Goal: Task Accomplishment & Management: Complete application form

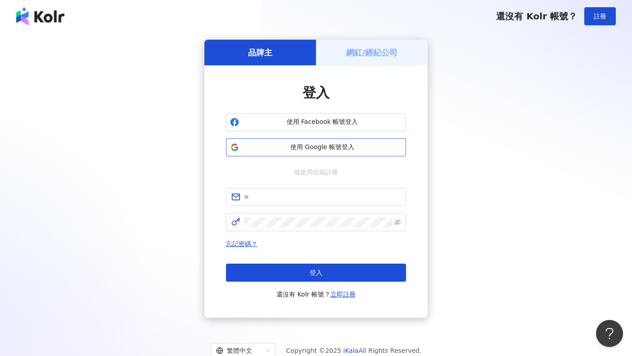
click at [272, 148] on span "使用 Google 帳號登入" at bounding box center [322, 147] width 159 height 9
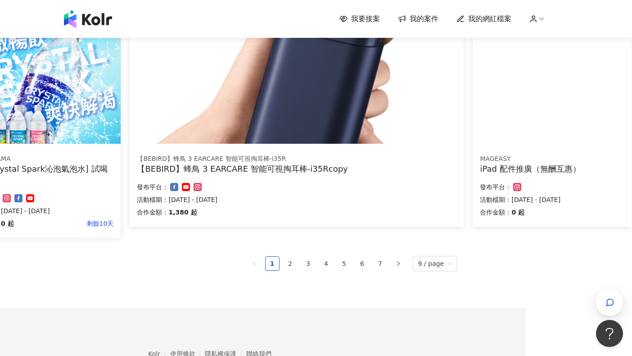
scroll to position [0, 106]
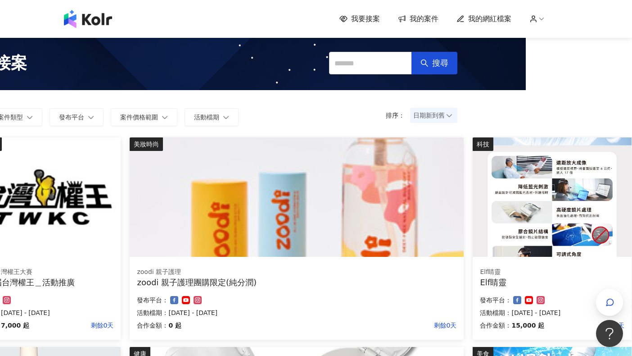
click at [353, 15] on span "我要接案" at bounding box center [365, 19] width 29 height 10
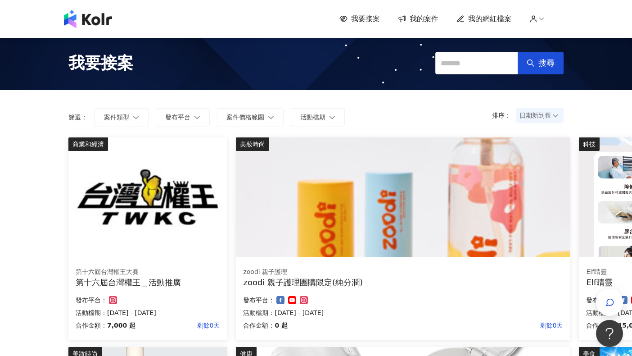
click at [365, 21] on span "我要接案" at bounding box center [365, 19] width 29 height 10
click at [140, 110] on button "案件類型" at bounding box center [122, 117] width 54 height 18
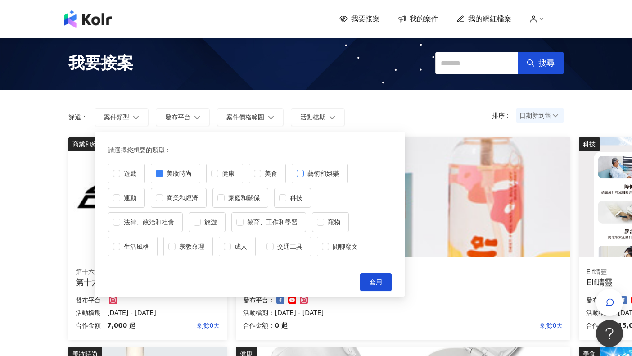
click at [312, 177] on span "藝術和娛樂" at bounding box center [323, 173] width 39 height 10
click at [284, 219] on span "教育、工作和學習" at bounding box center [273, 222] width 58 height 10
click at [376, 280] on span "套用" at bounding box center [376, 281] width 13 height 7
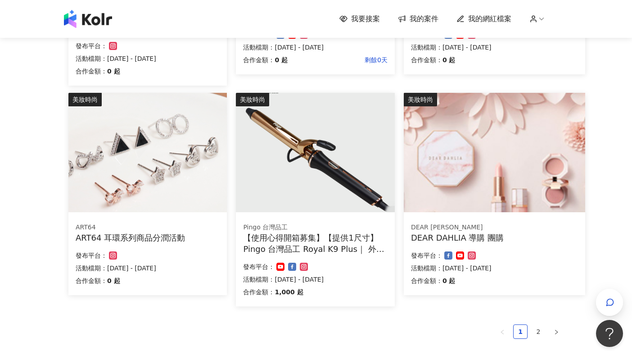
scroll to position [545, 0]
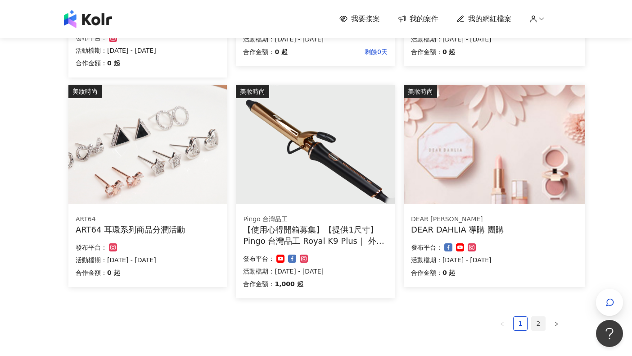
click at [544, 317] on link "2" at bounding box center [539, 324] width 14 height 14
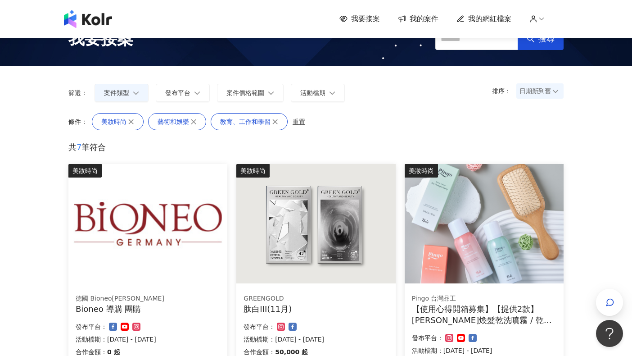
scroll to position [0, 0]
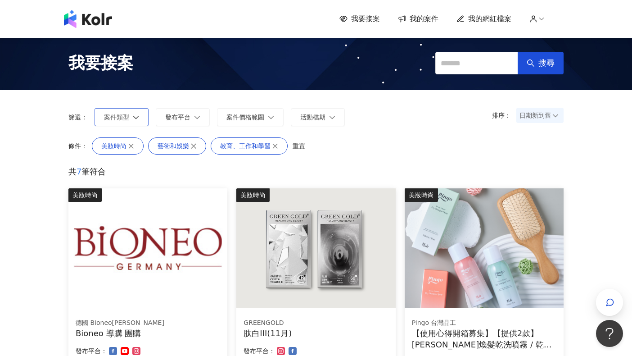
click at [114, 110] on button "案件類型" at bounding box center [122, 117] width 54 height 18
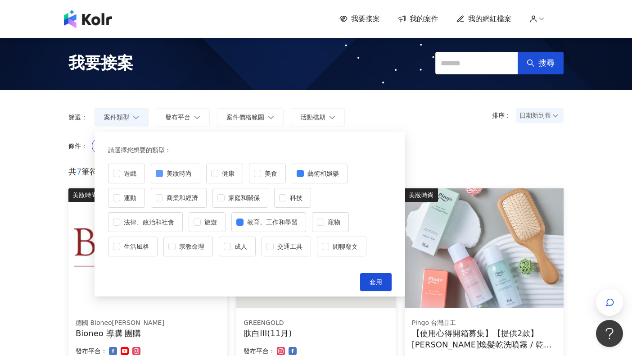
click at [159, 176] on span at bounding box center [159, 173] width 7 height 7
click at [319, 167] on label "藝術和娛樂" at bounding box center [320, 173] width 56 height 20
click at [244, 218] on span "教育、工作和學習" at bounding box center [273, 222] width 58 height 10
click at [150, 245] on span "生活風格" at bounding box center [136, 246] width 32 height 10
click at [137, 166] on label "遊戲" at bounding box center [126, 173] width 37 height 20
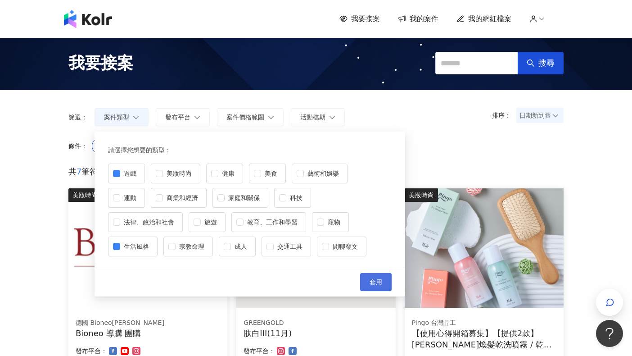
click at [382, 278] on button "套用" at bounding box center [376, 282] width 32 height 18
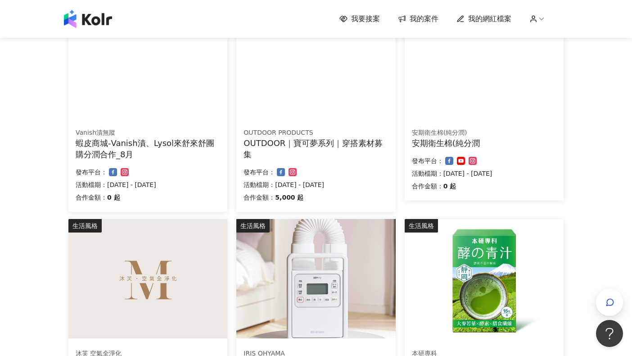
scroll to position [631, 0]
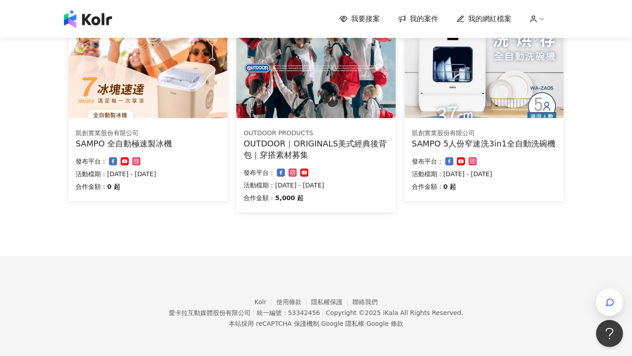
click at [330, 104] on img at bounding box center [315, 58] width 159 height 119
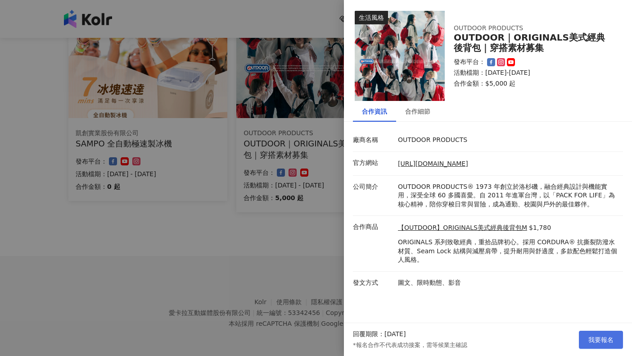
click at [595, 340] on span "我要報名" at bounding box center [601, 339] width 25 height 7
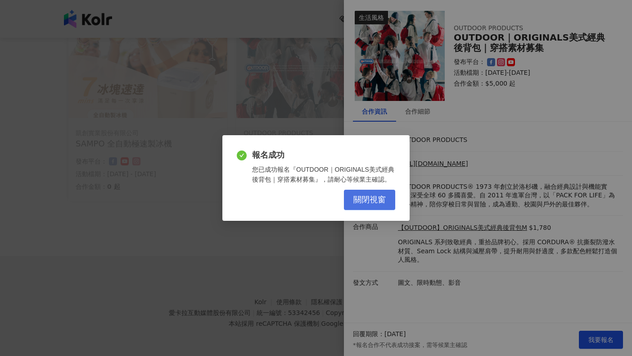
scroll to position [620, 0]
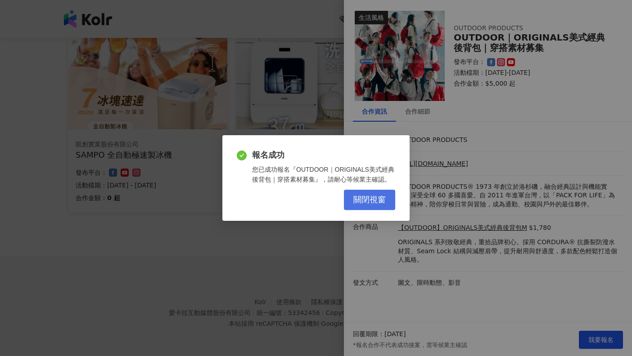
click at [365, 194] on button "關閉視窗" at bounding box center [369, 200] width 51 height 20
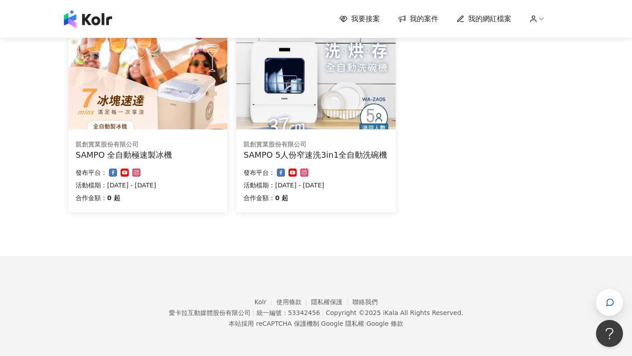
scroll to position [0, 0]
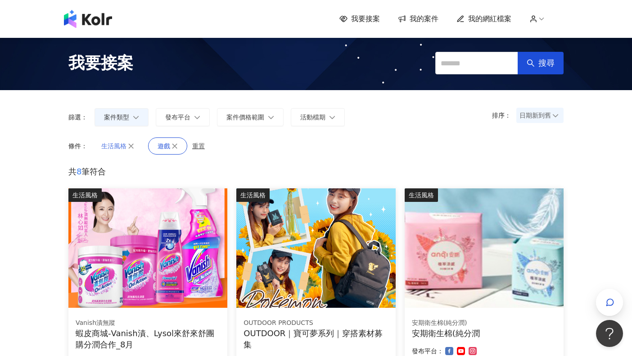
click at [133, 149] on button "生活風格" at bounding box center [118, 145] width 52 height 17
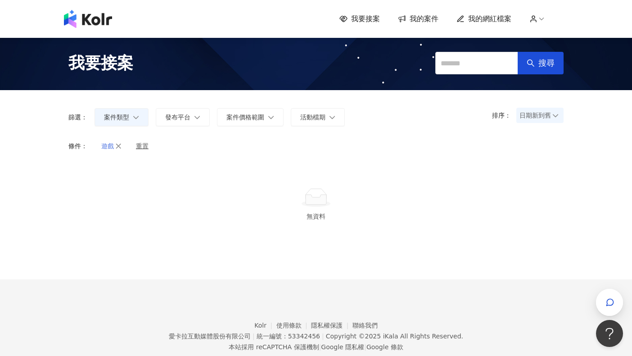
click at [123, 148] on button "遊戲" at bounding box center [111, 145] width 39 height 17
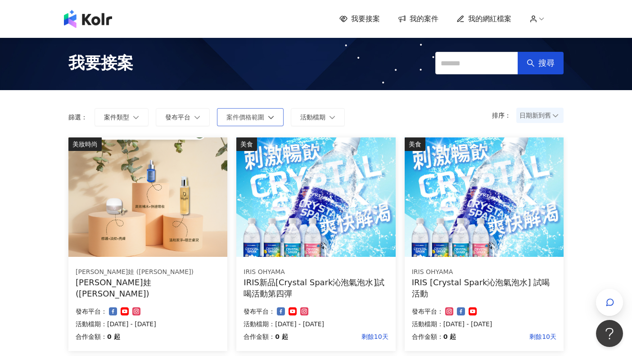
click at [277, 118] on button "案件價格範圍" at bounding box center [250, 117] width 67 height 18
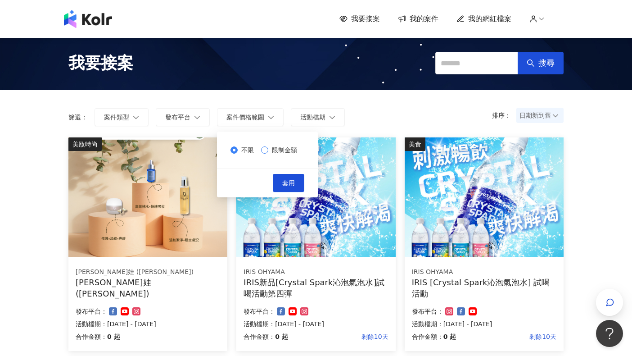
click at [277, 148] on span "限制金額" at bounding box center [284, 150] width 32 height 10
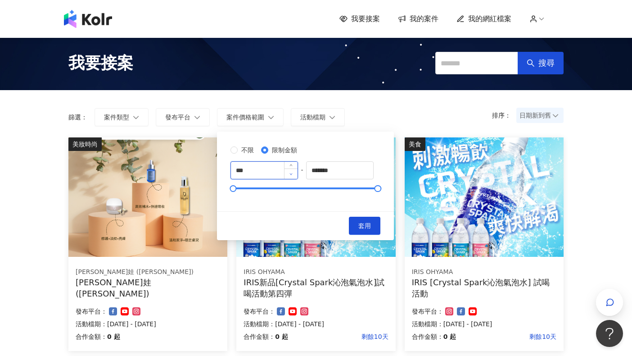
click at [297, 172] on span "Decrease Value" at bounding box center [291, 173] width 14 height 10
type input "****"
click at [298, 163] on span "Increase Value" at bounding box center [291, 167] width 14 height 10
click at [356, 171] on input "*******" at bounding box center [340, 170] width 67 height 17
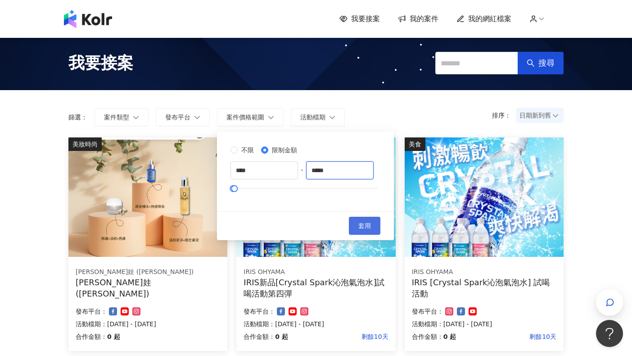
type input "*****"
click at [371, 229] on span "套用" at bounding box center [364, 225] width 13 height 7
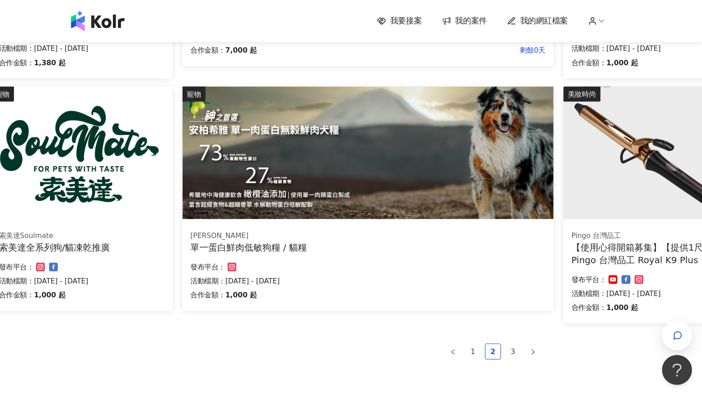
scroll to position [552, 72]
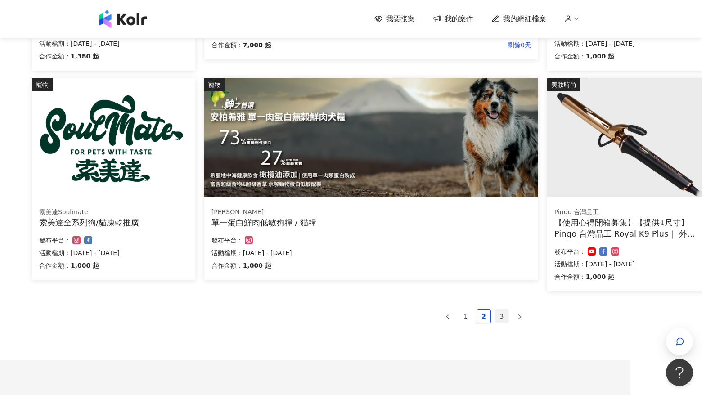
click at [503, 316] on link "3" at bounding box center [502, 317] width 14 height 14
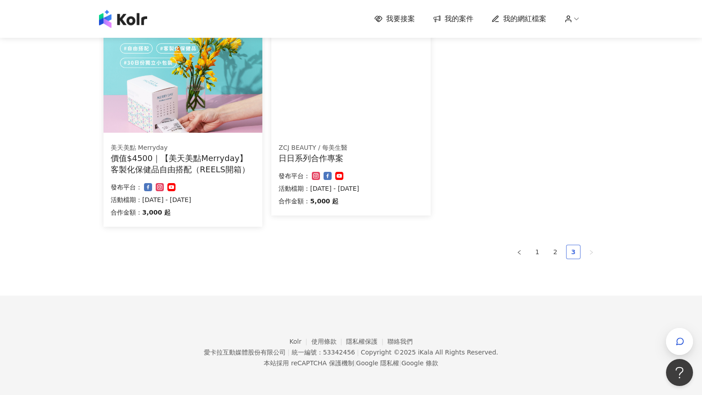
scroll to position [118, 0]
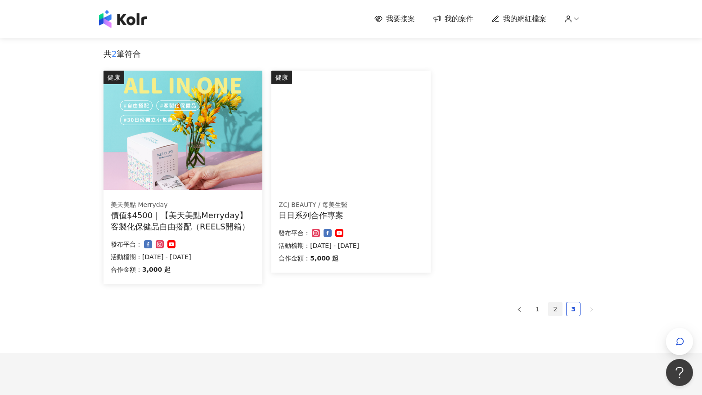
click at [556, 309] on link "2" at bounding box center [556, 310] width 14 height 14
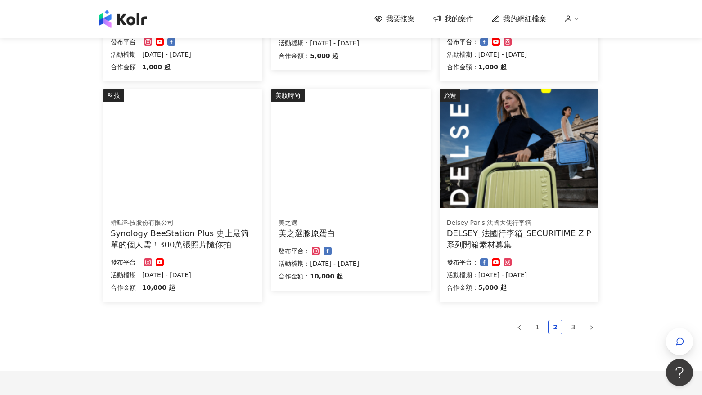
scroll to position [546, 0]
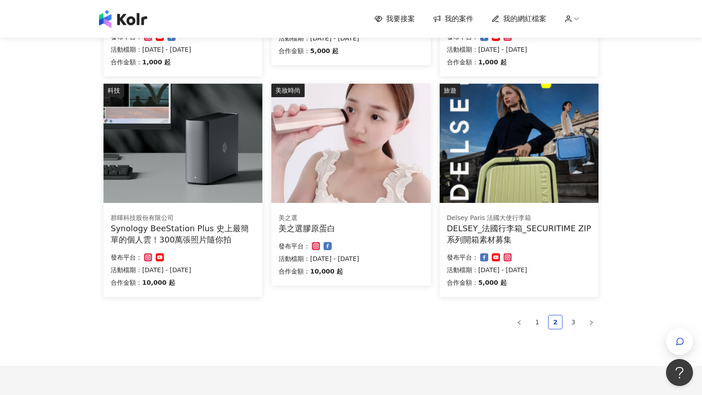
click at [566, 278] on div "合作金額： 5,000 起" at bounding box center [519, 282] width 145 height 11
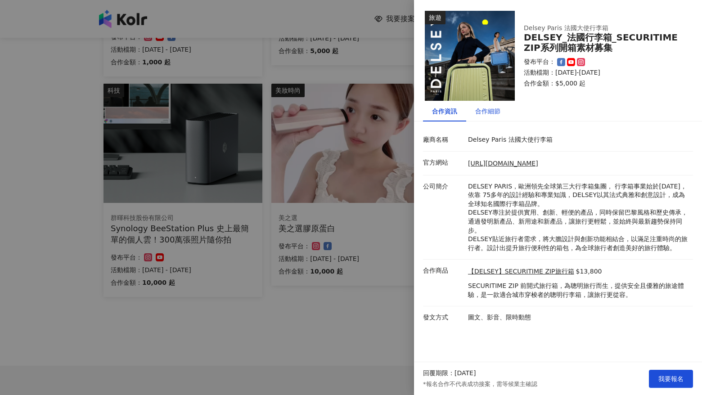
click at [487, 111] on div "合作細節" at bounding box center [488, 111] width 25 height 10
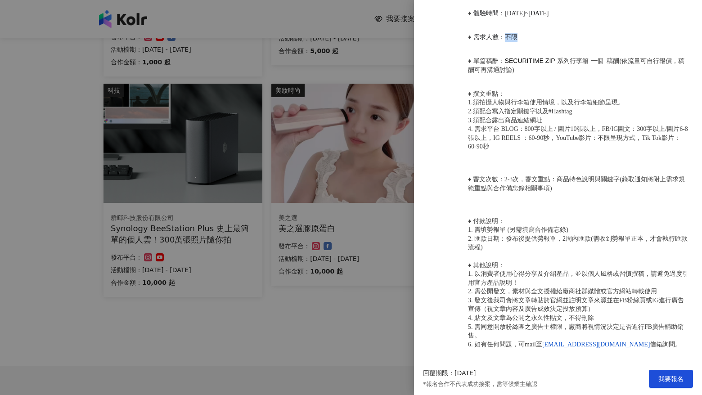
scroll to position [500, 0]
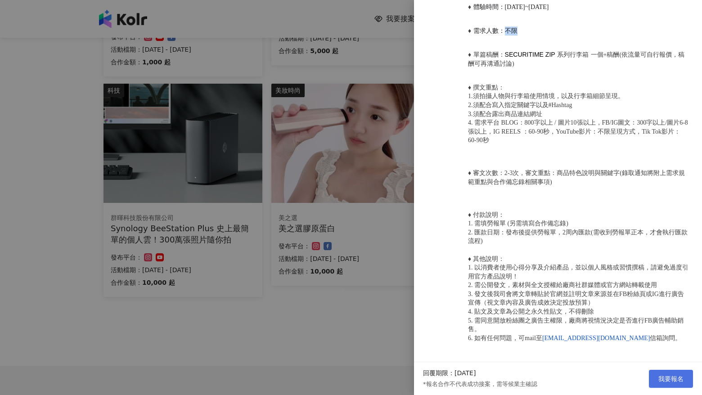
click at [632, 355] on button "我要報名" at bounding box center [671, 379] width 44 height 18
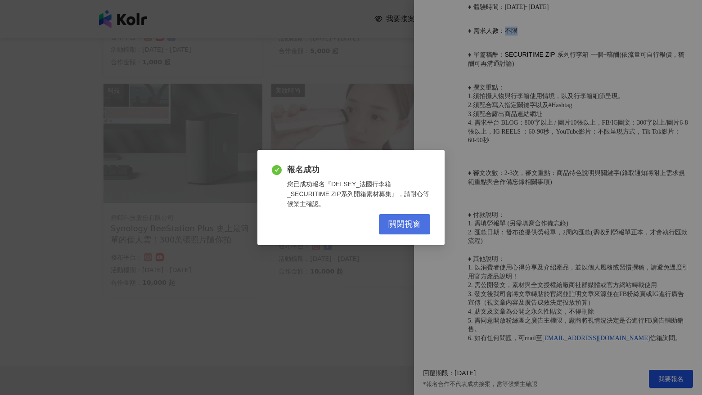
click at [414, 220] on span "關閉視窗" at bounding box center [405, 225] width 32 height 10
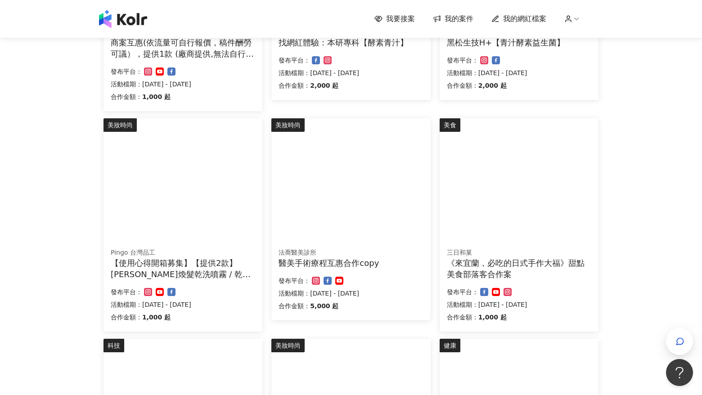
scroll to position [616, 0]
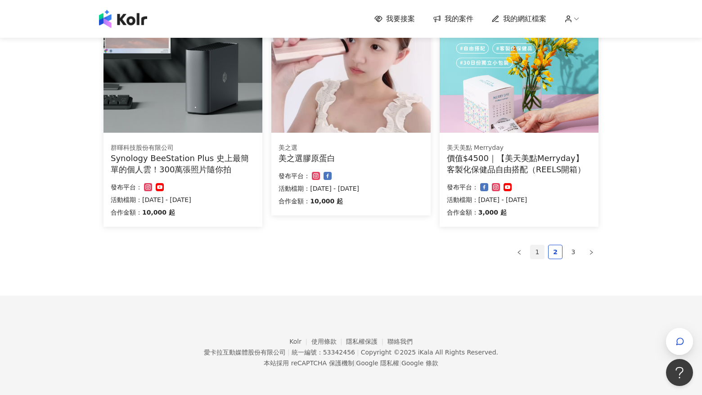
click at [533, 251] on link "1" at bounding box center [538, 252] width 14 height 14
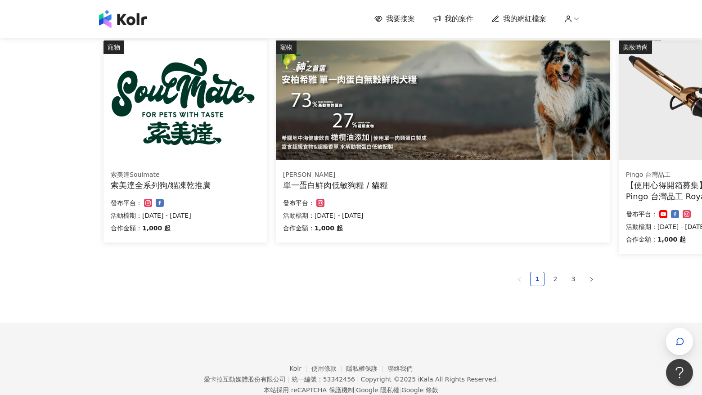
scroll to position [599, 0]
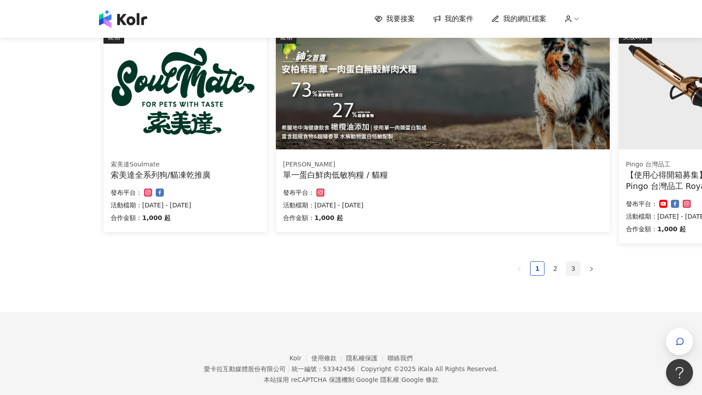
click at [572, 263] on link "3" at bounding box center [574, 269] width 14 height 14
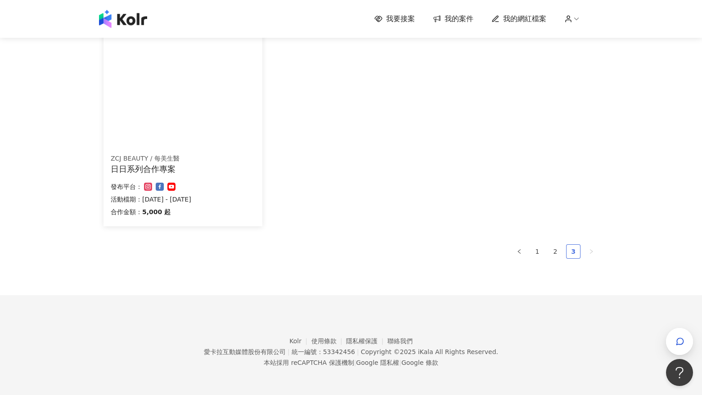
scroll to position [163, 0]
click at [533, 252] on link "1" at bounding box center [538, 253] width 14 height 14
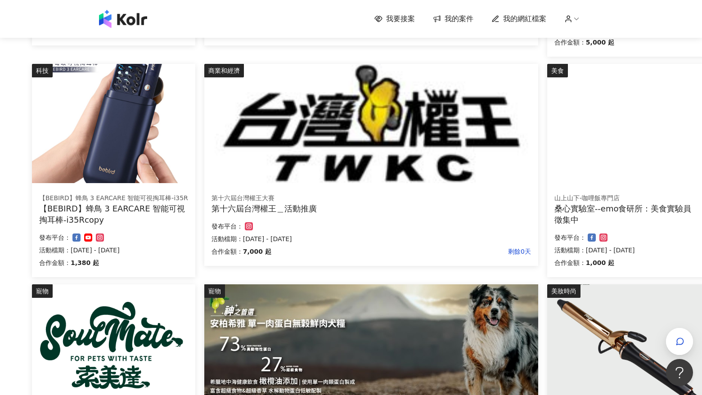
scroll to position [0, 72]
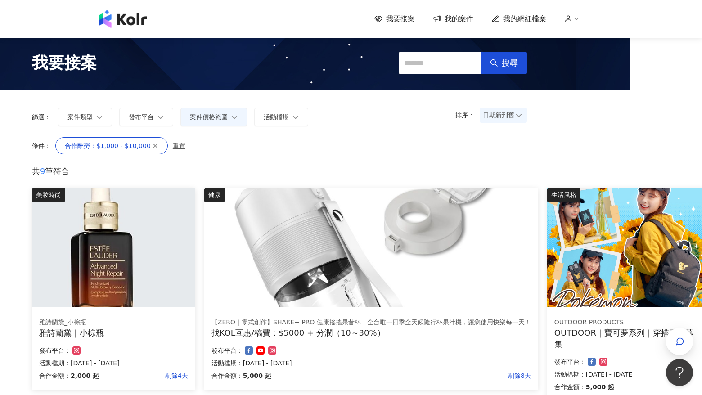
click at [117, 33] on div "我要接案 我的案件 我的網紅檔案" at bounding box center [351, 19] width 702 height 38
click at [115, 24] on img at bounding box center [123, 19] width 48 height 18
